Goal: Information Seeking & Learning: Learn about a topic

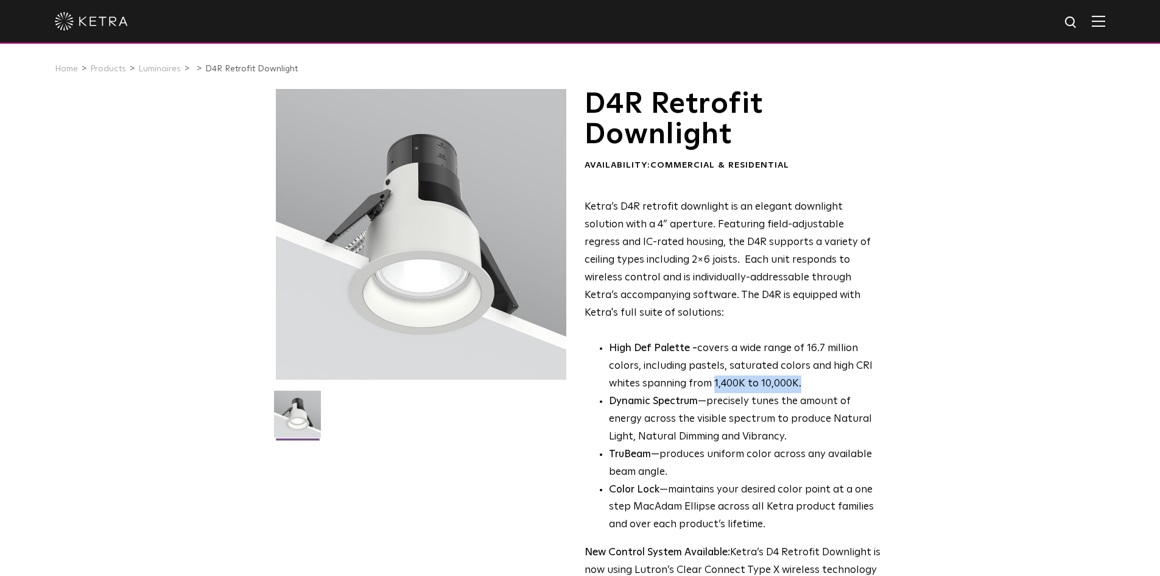
drag, startPoint x: 714, startPoint y: 382, endPoint x: 811, endPoint y: 379, distance: 96.9
click at [811, 379] on p "High Def Palette - covers a wide range of 16.7 million colors, including pastel…" at bounding box center [745, 366] width 272 height 53
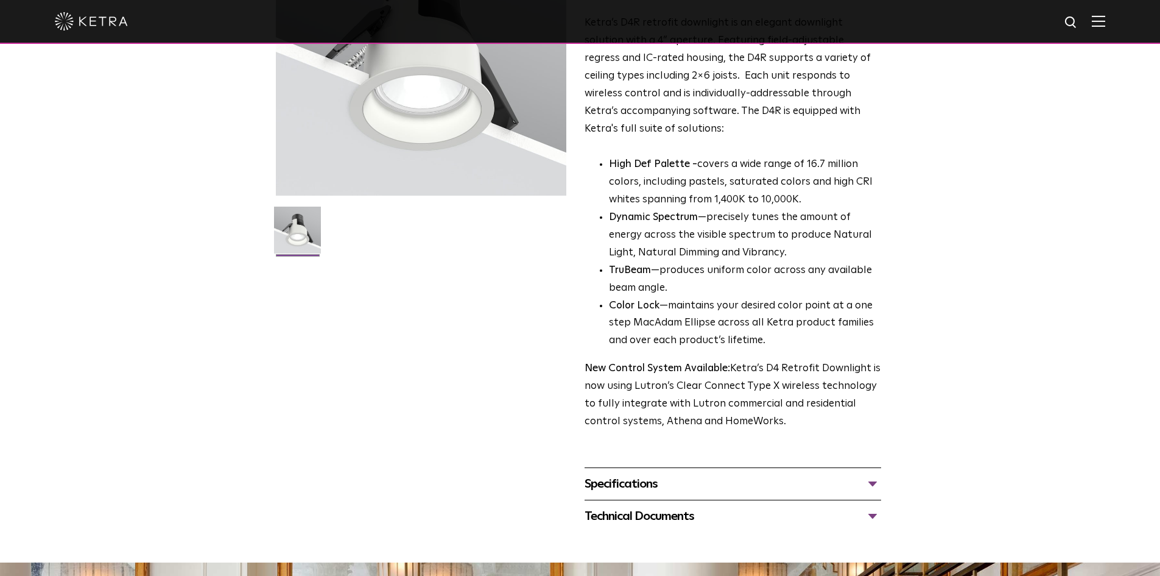
scroll to position [203, 0]
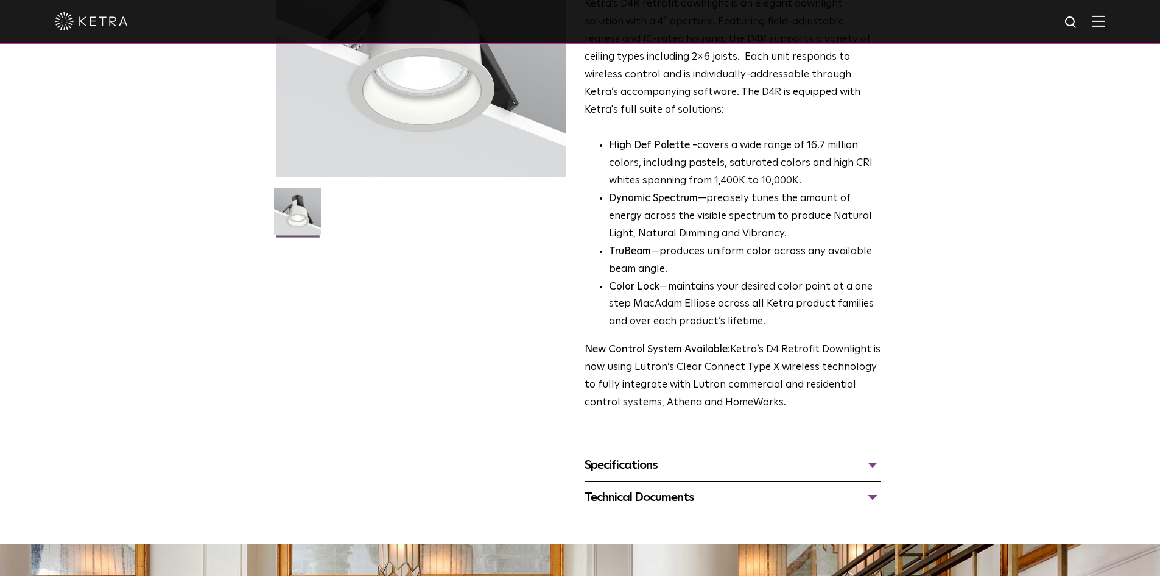
click at [694, 468] on div "Specifications" at bounding box center [733, 464] width 297 height 19
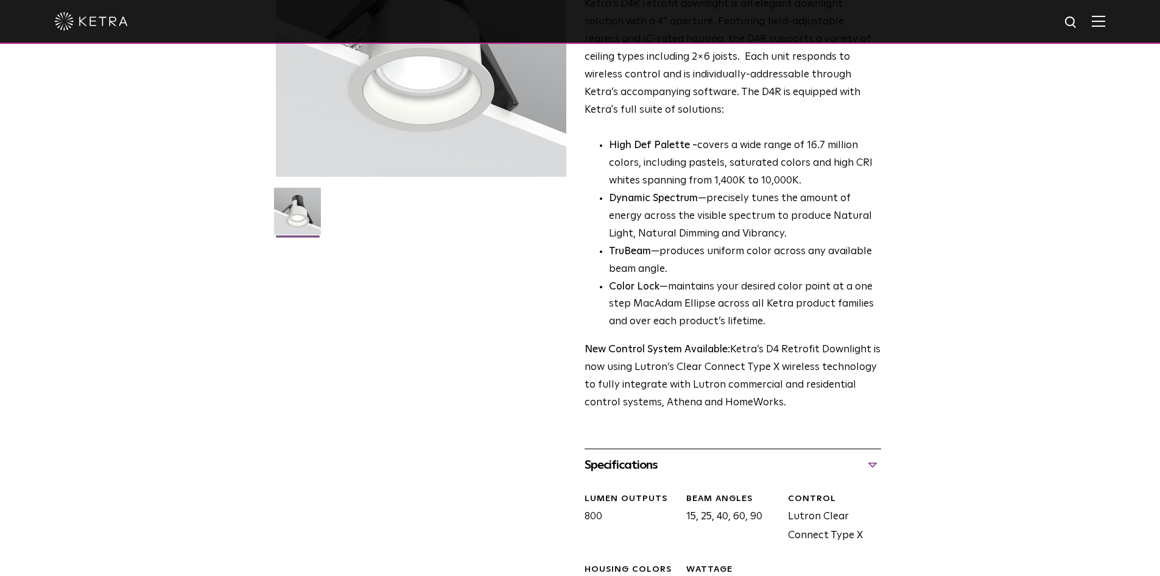
scroll to position [406, 0]
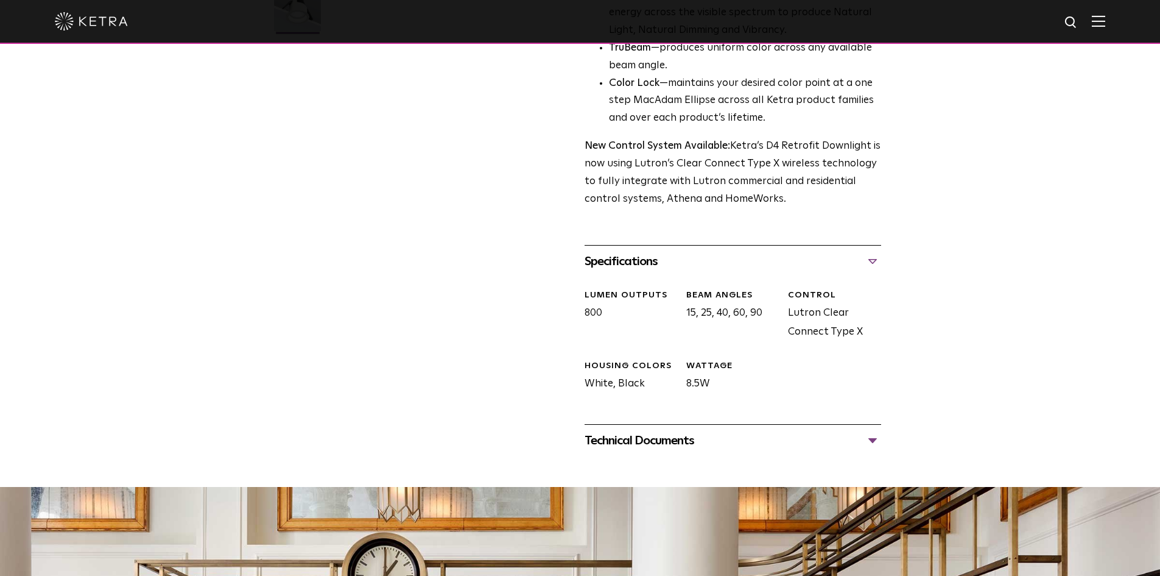
click at [697, 445] on div "Technical Documents" at bounding box center [733, 440] width 297 height 19
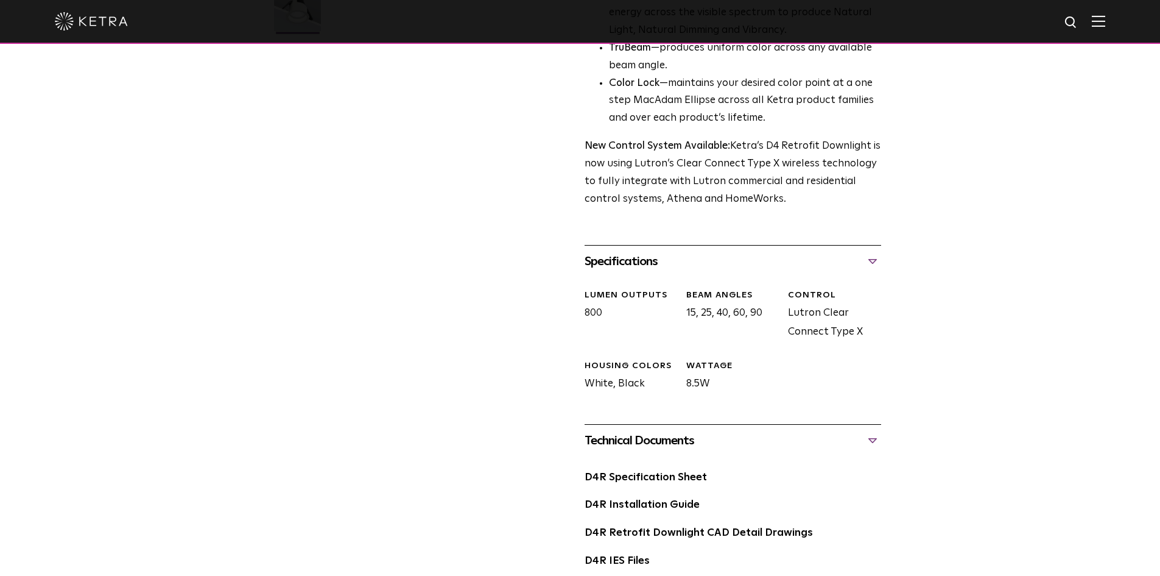
click at [220, 86] on div "D4R Retrofit Downlight Availability: Commercial & Residential Ketra’s D4R retro…" at bounding box center [580, 151] width 1160 height 937
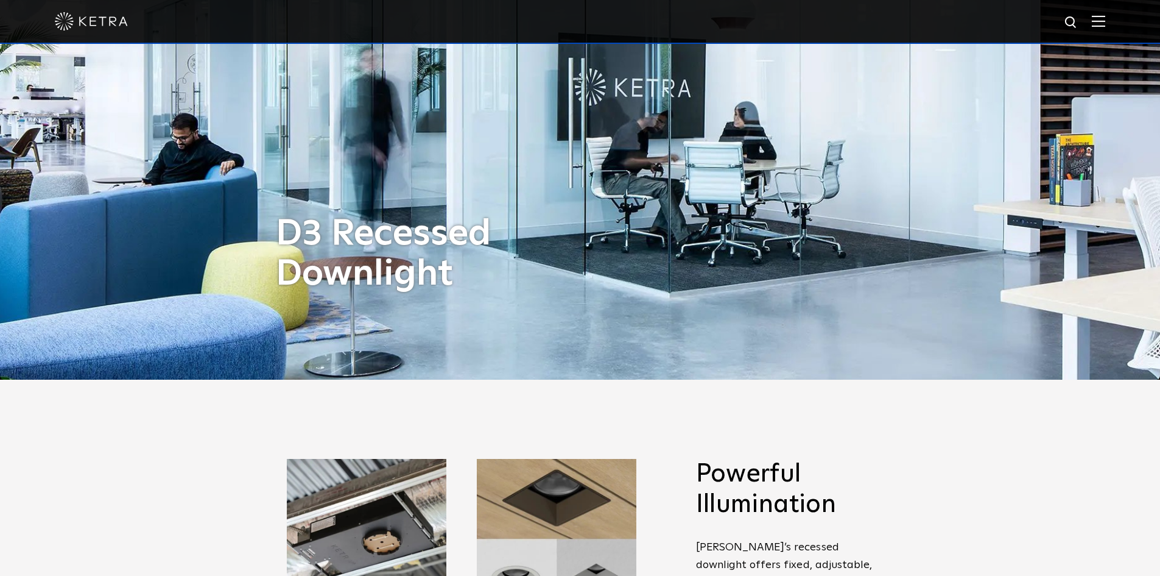
scroll to position [203, 0]
